Goal: Transaction & Acquisition: Purchase product/service

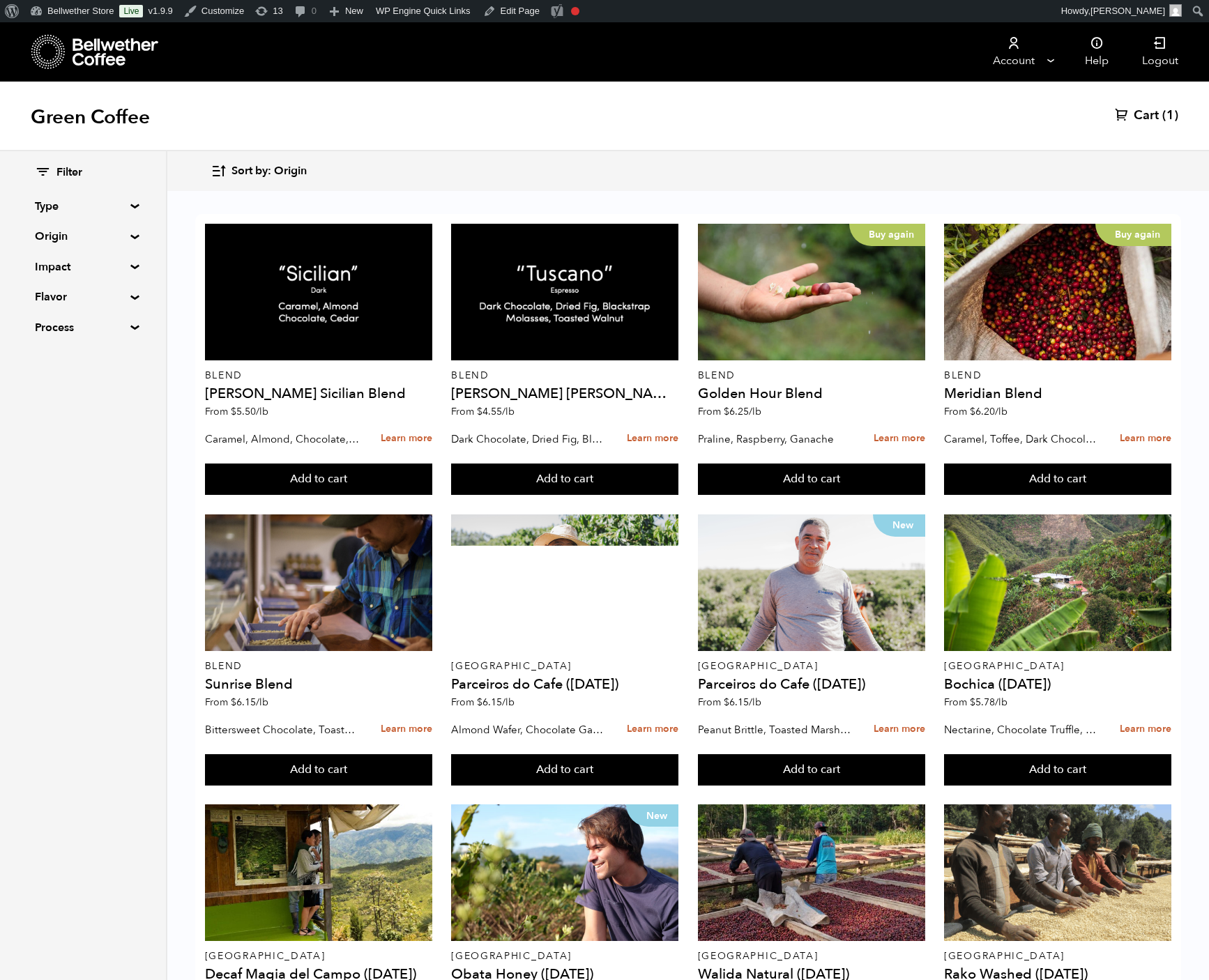
click at [131, 336] on summary "Process" at bounding box center [83, 327] width 96 height 17
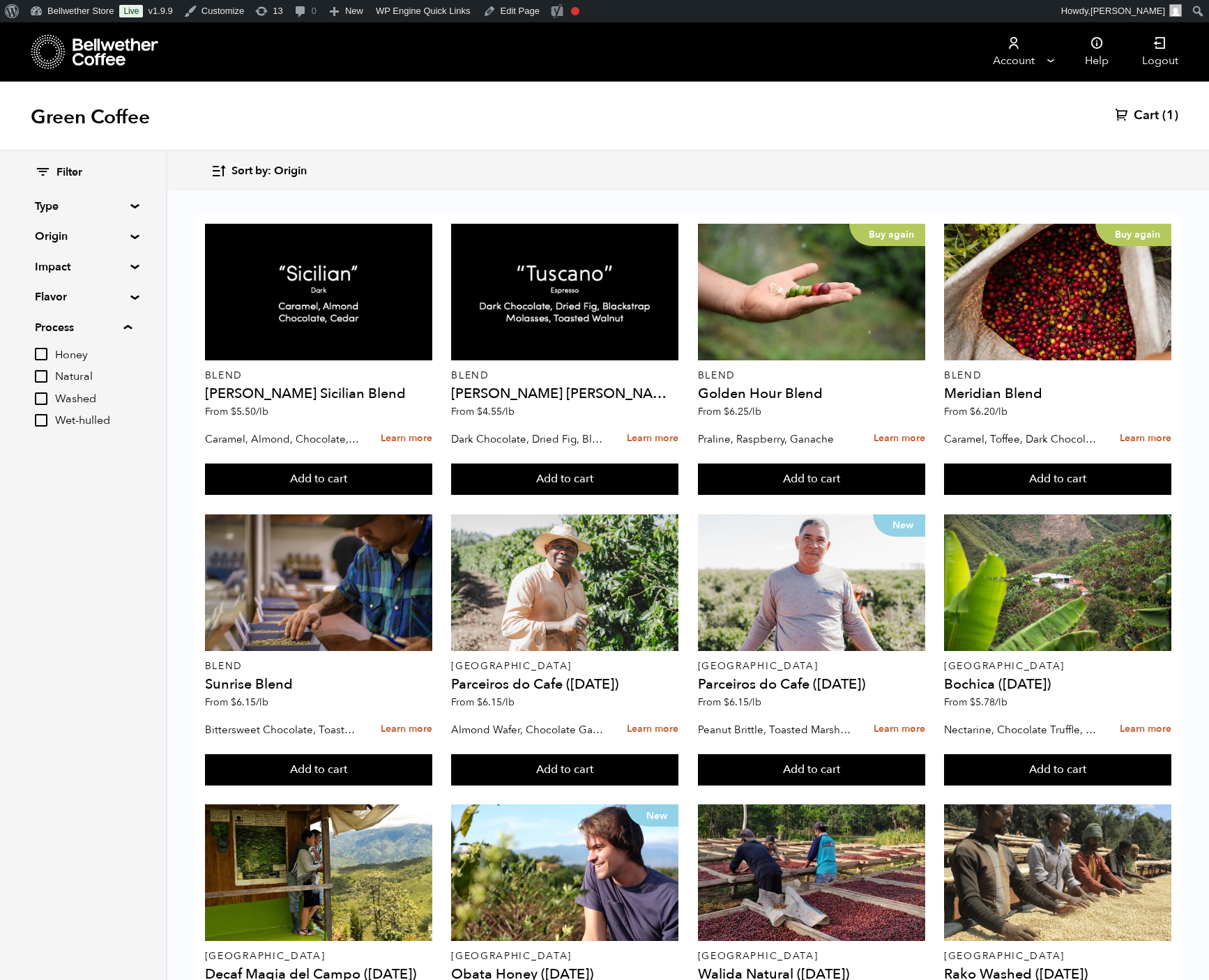
click at [131, 229] on div "Filter Type Blend Single Origin Decaf Seasonal Year Round Custom Origin Blend B…" at bounding box center [83, 300] width 96 height 269
click at [124, 214] on summary "Type" at bounding box center [83, 206] width 96 height 17
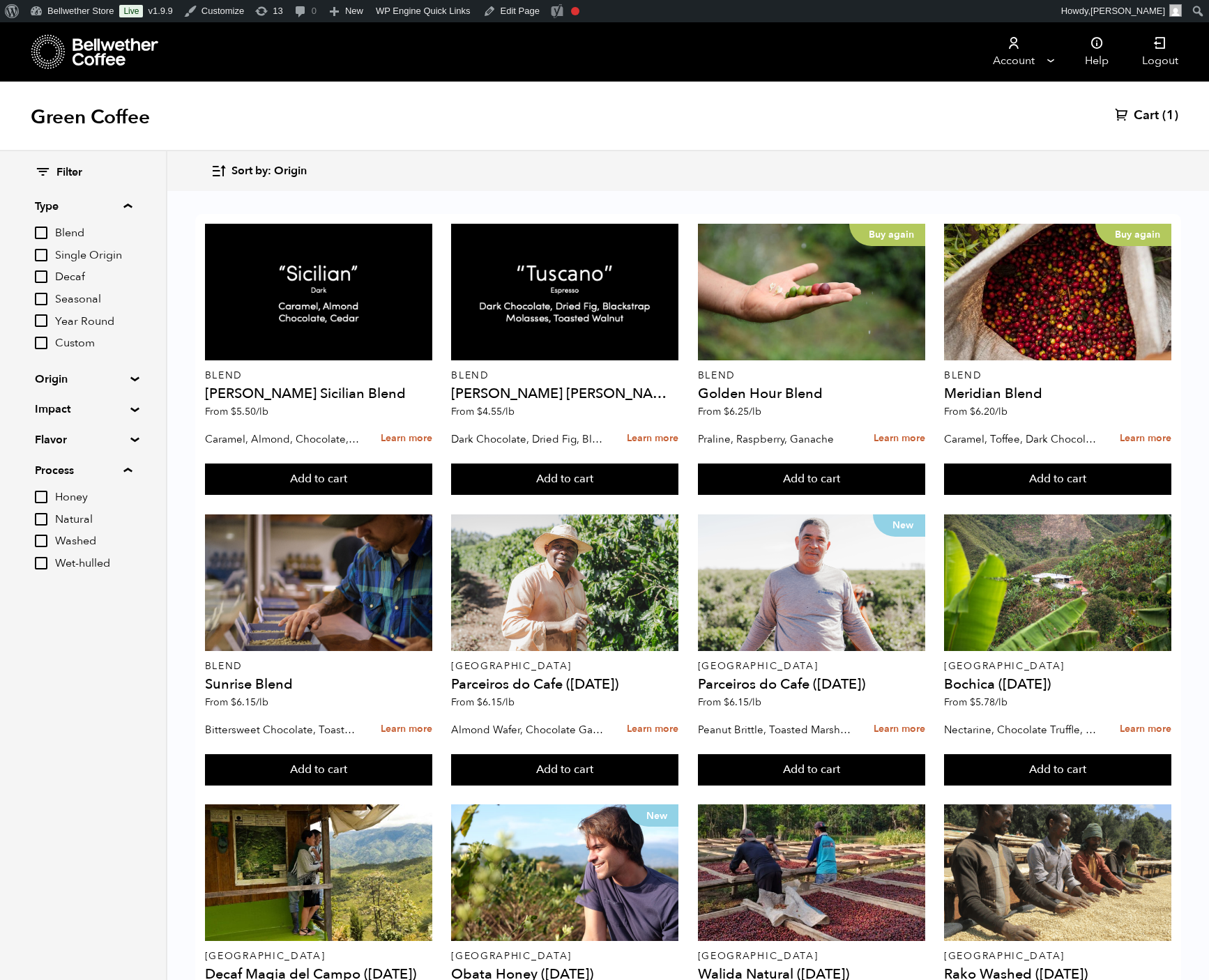
click at [125, 214] on summary "Type" at bounding box center [83, 206] width 97 height 17
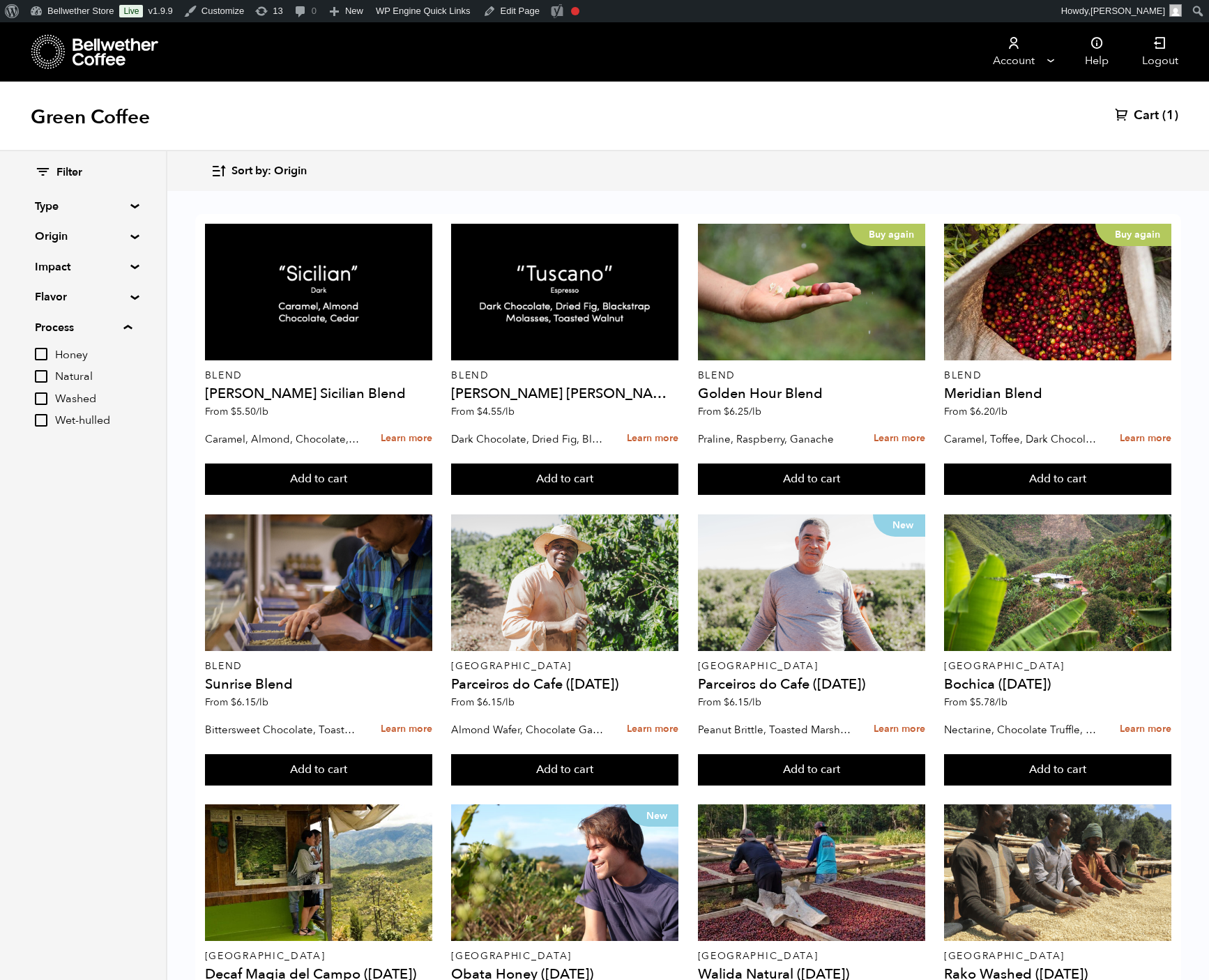
click at [124, 244] on summary "Origin" at bounding box center [83, 236] width 96 height 17
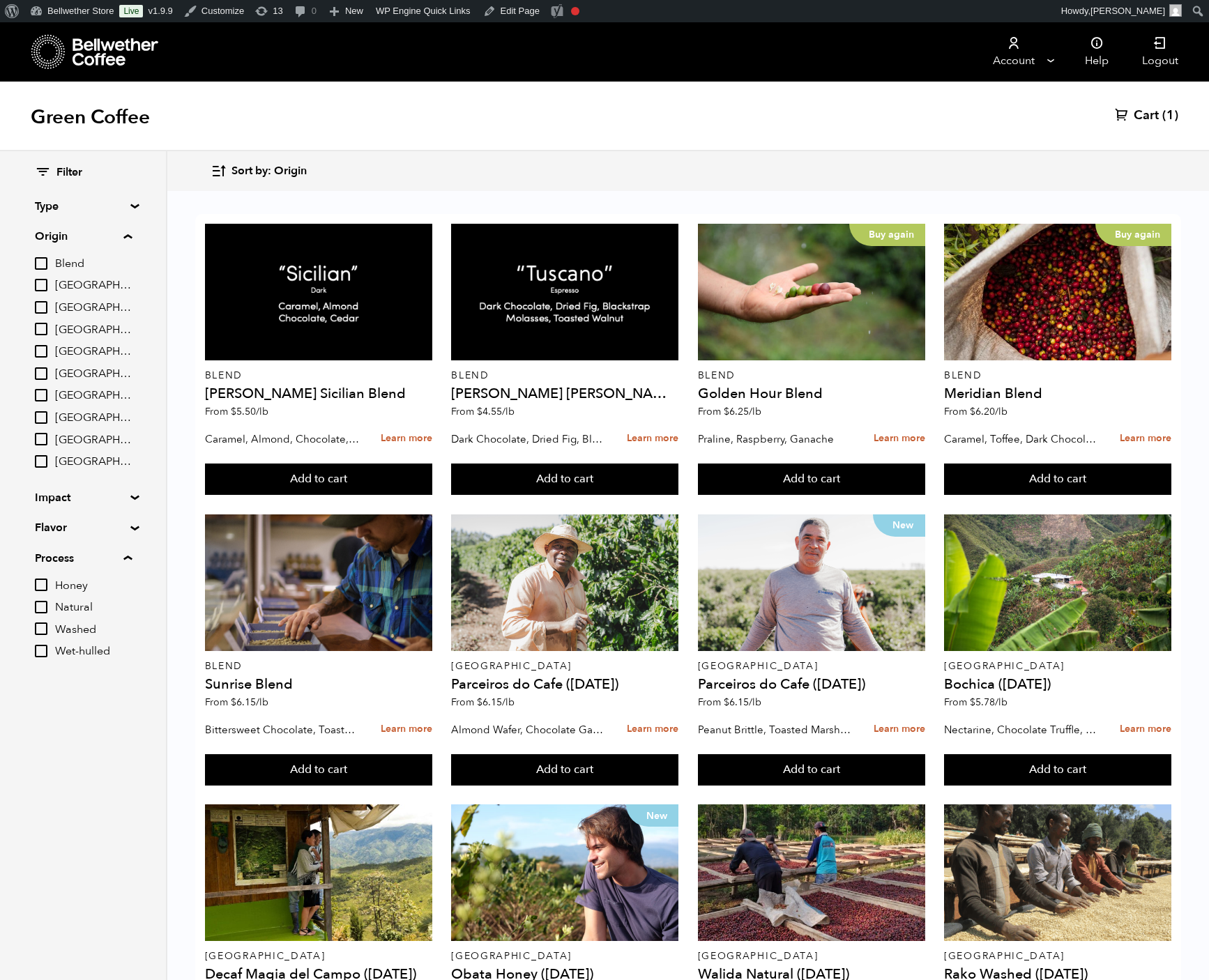
scroll to position [6, 0]
click at [132, 470] on span "Tanzania" at bounding box center [93, 461] width 76 height 15
click at [0, 0] on input "Tanzania" at bounding box center [0, 0] width 0 height 0
checkbox input "true"
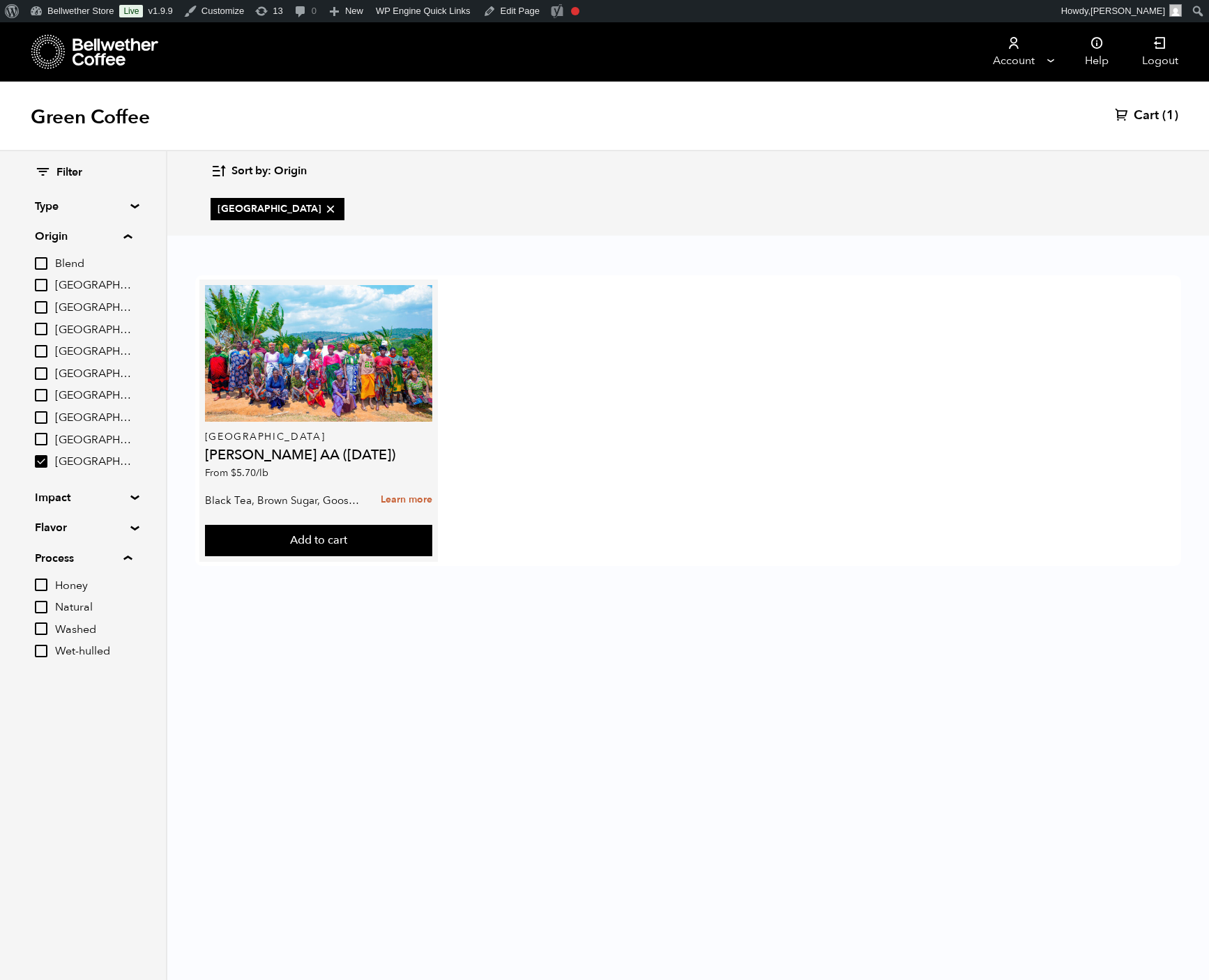
click at [432, 462] on h4 "Usawa Kahawa AA (FEB 25)" at bounding box center [319, 455] width 227 height 14
click at [432, 557] on button "Add to cart" at bounding box center [319, 541] width 227 height 32
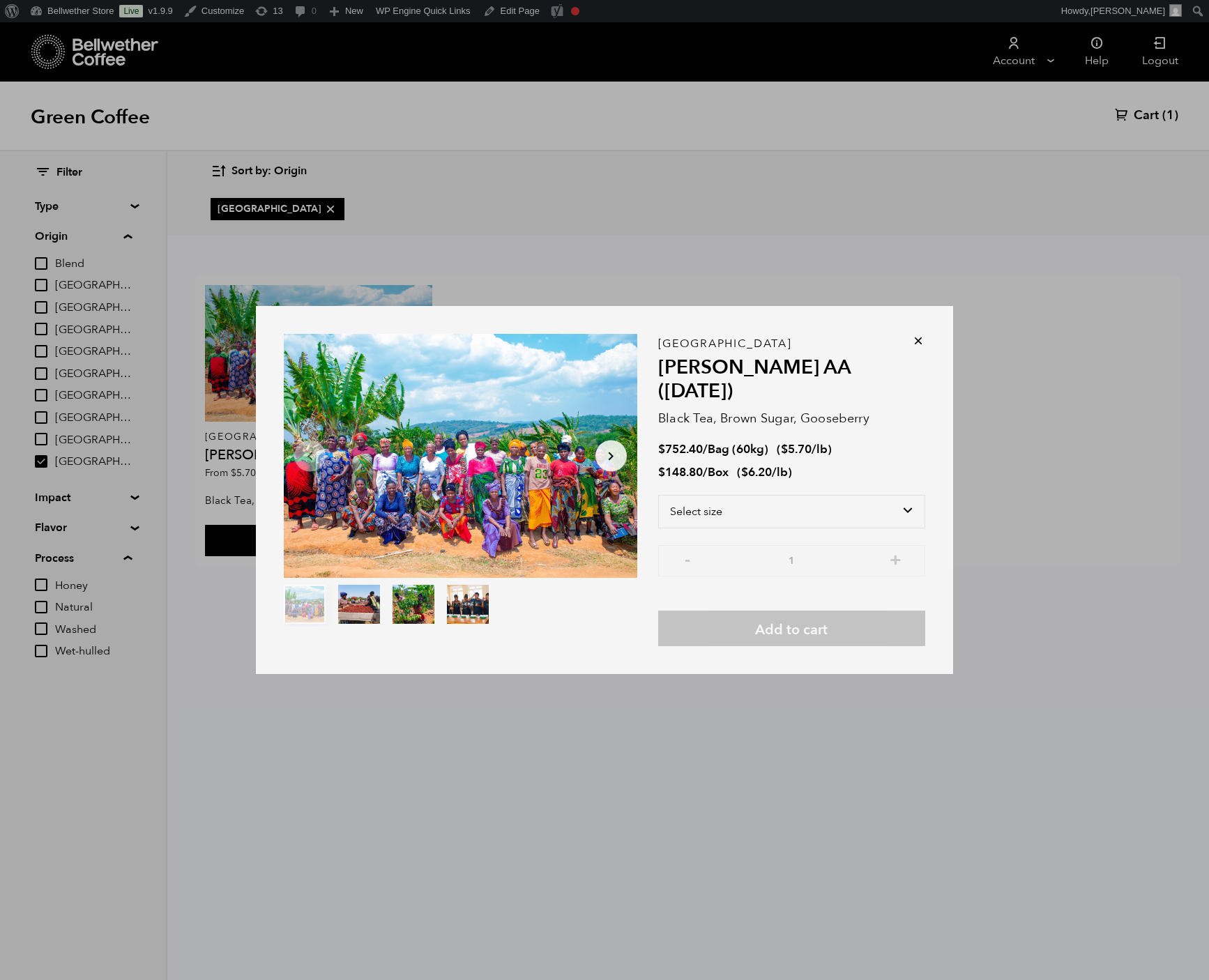
click at [925, 333] on icon at bounding box center [918, 341] width 14 height 14
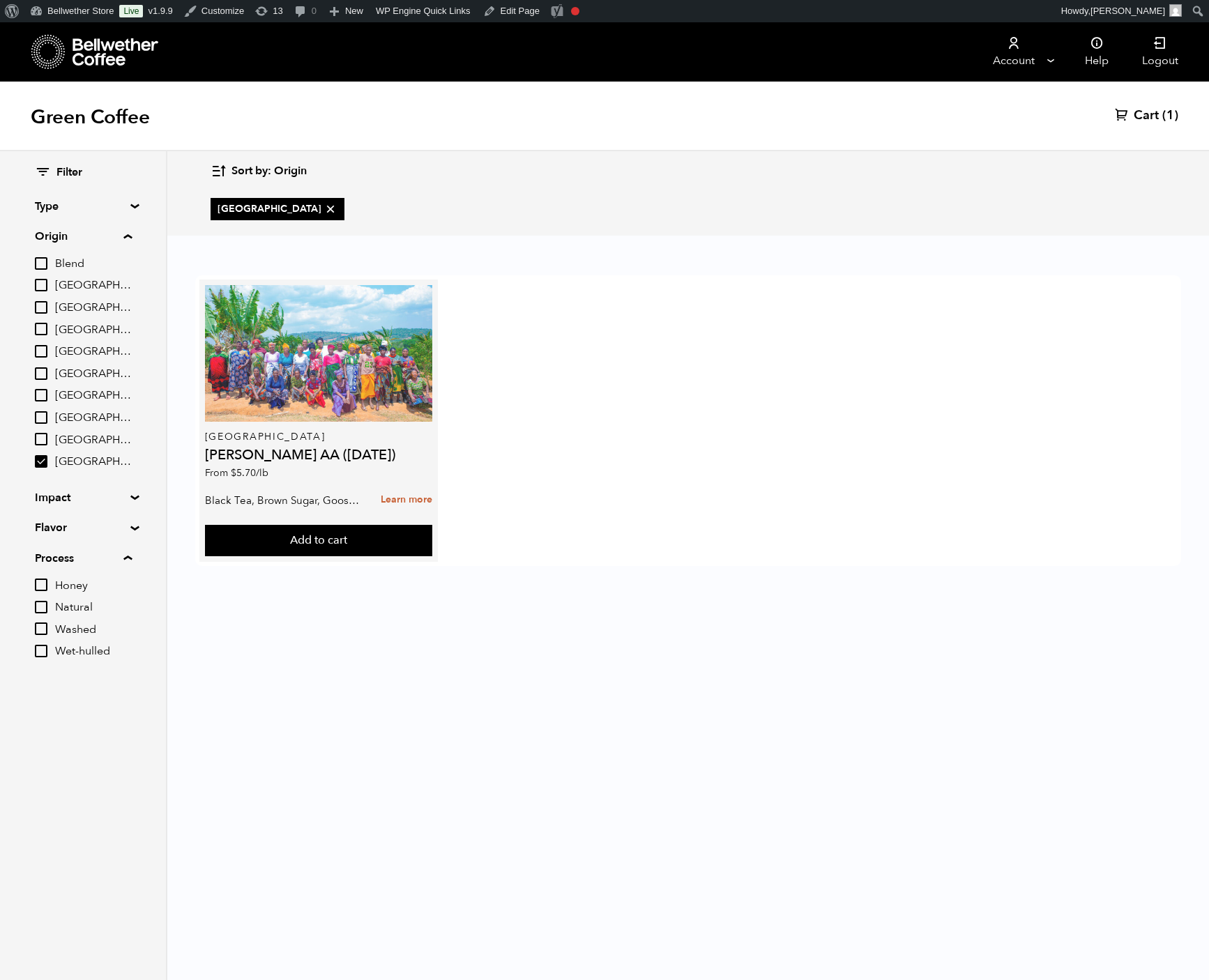
click at [432, 358] on div at bounding box center [319, 353] width 227 height 136
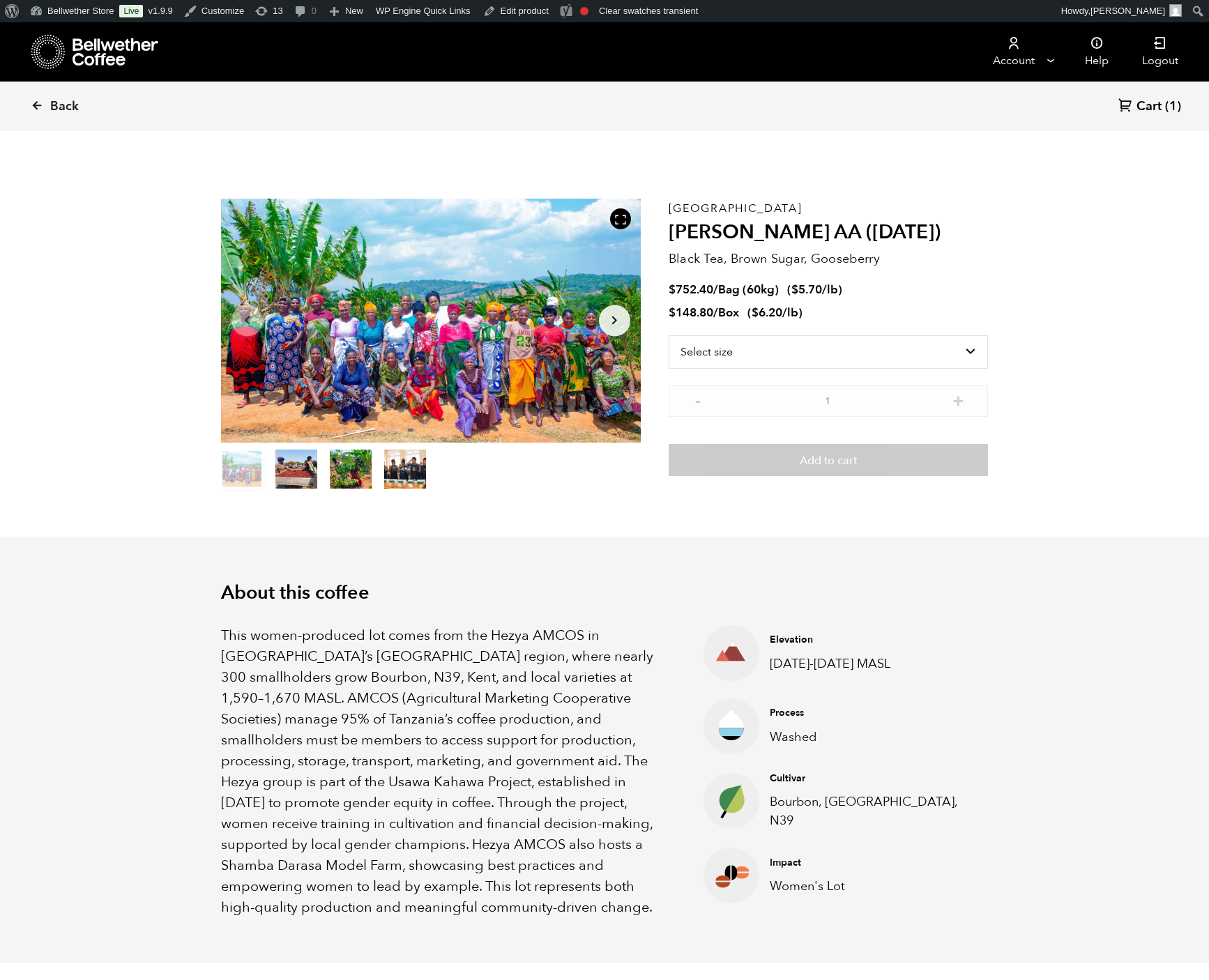
scroll to position [606, 688]
click at [106, 109] on link "Back" at bounding box center [74, 106] width 87 height 47
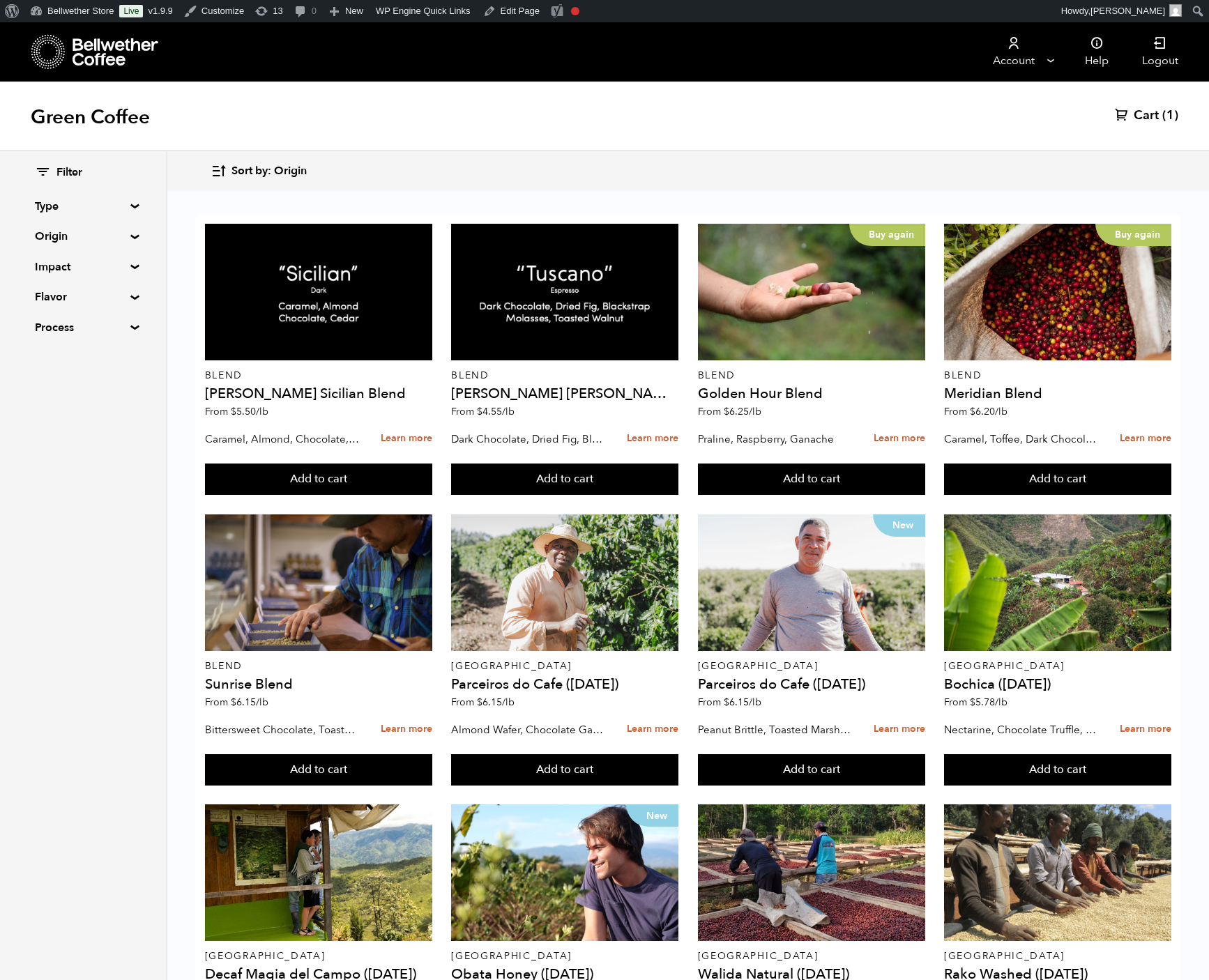
click at [102, 214] on summary "Type" at bounding box center [83, 206] width 96 height 17
click at [124, 214] on summary "Type" at bounding box center [83, 206] width 97 height 17
click at [123, 244] on summary "Origin" at bounding box center [83, 236] width 96 height 17
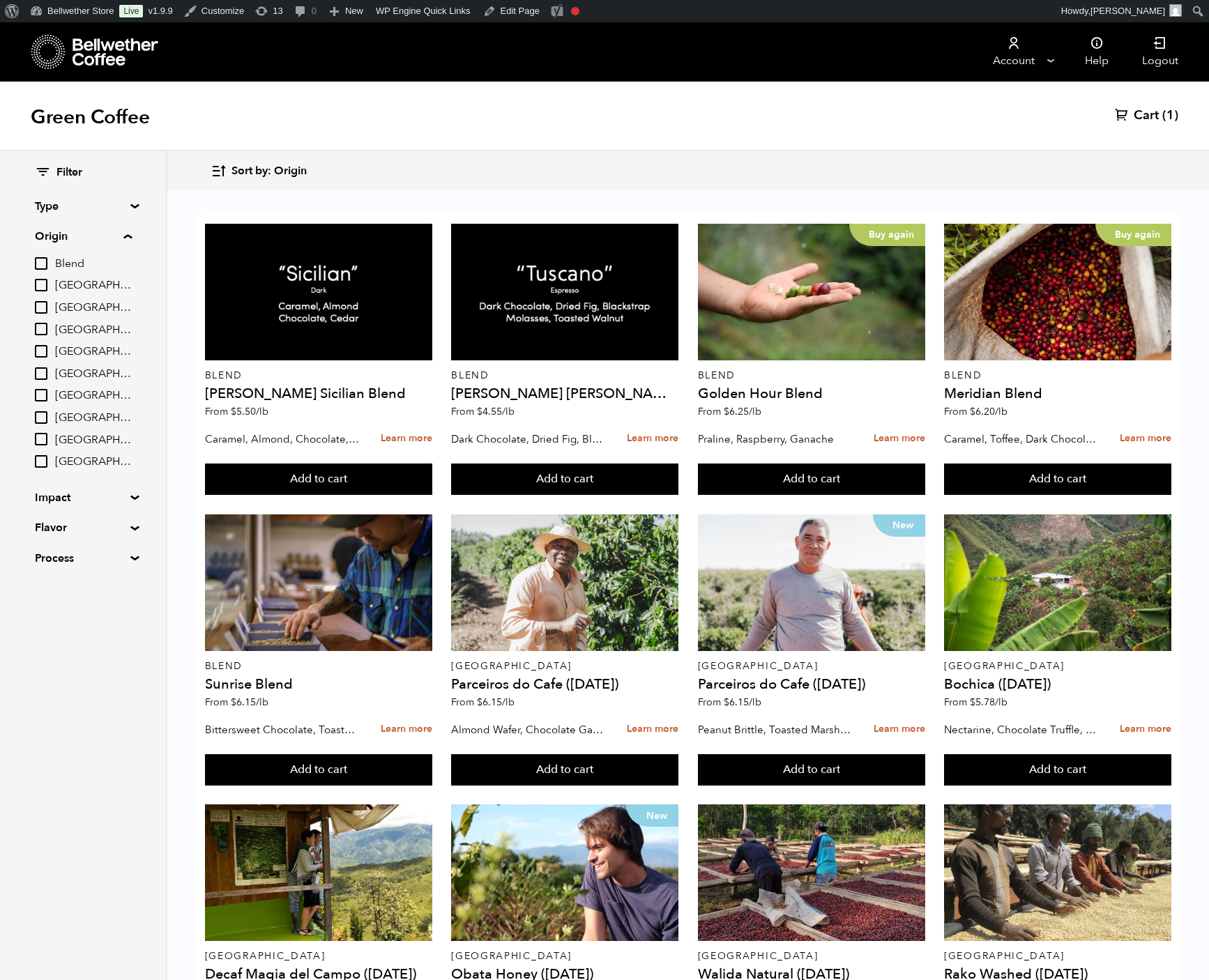
click at [114, 382] on span "[GEOGRAPHIC_DATA]" at bounding box center [93, 374] width 76 height 15
click at [0, 0] on input "[GEOGRAPHIC_DATA]" at bounding box center [0, 0] width 0 height 0
checkbox input "true"
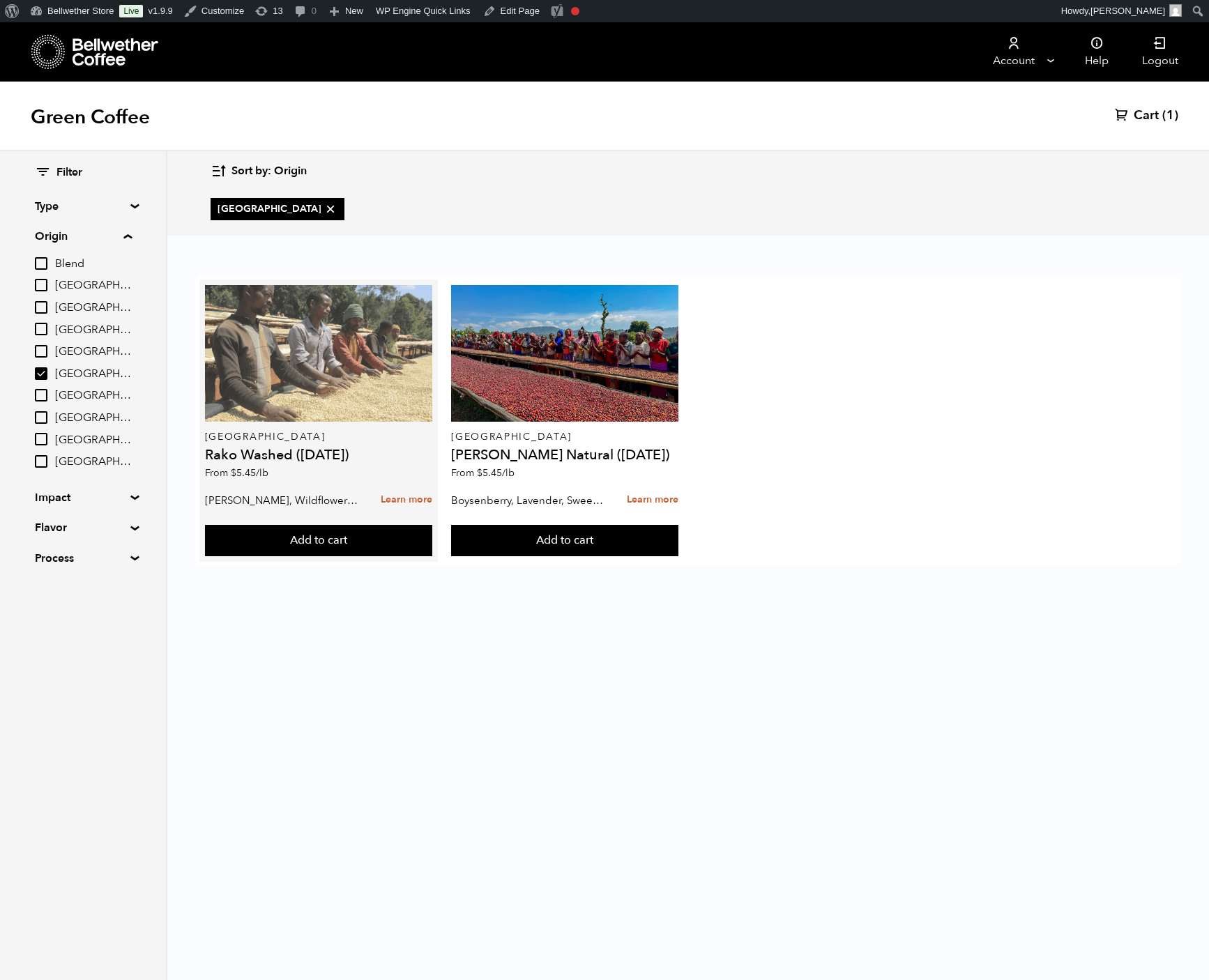
click at [432, 396] on div at bounding box center [319, 353] width 227 height 136
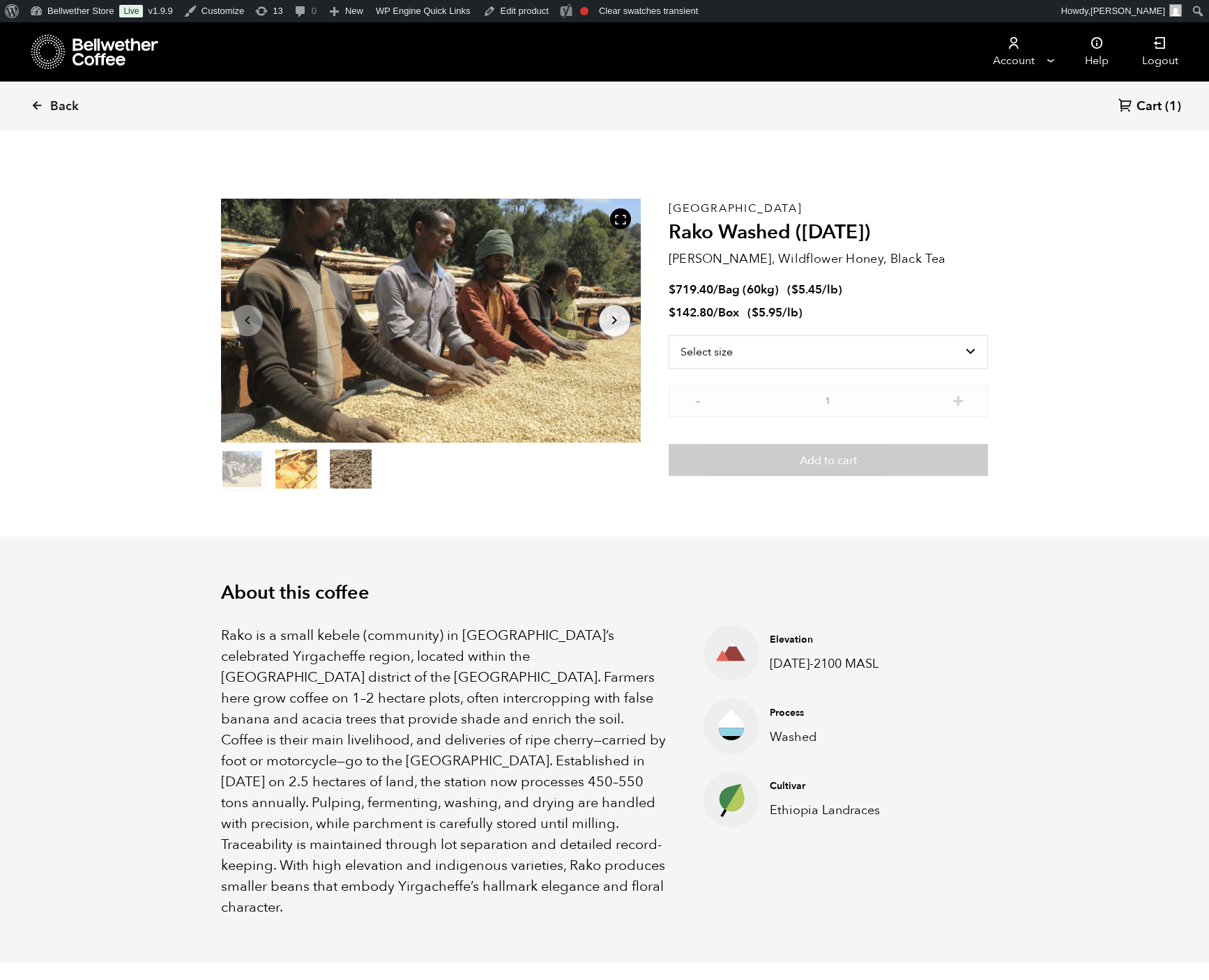
scroll to position [606, 688]
click at [82, 36] on link "Dashboard" at bounding box center [80, 35] width 111 height 18
